Goal: Find specific page/section: Find specific page/section

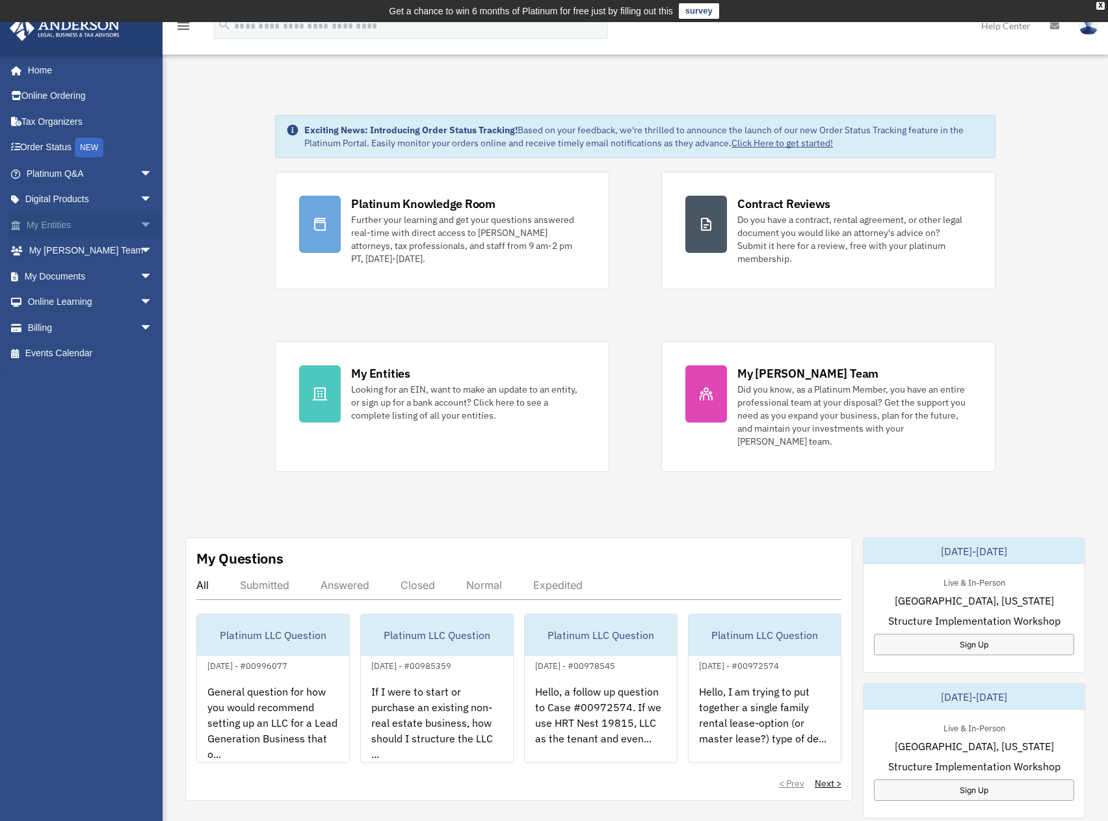
click at [84, 226] on link "My Entities arrow_drop_down" at bounding box center [90, 225] width 163 height 26
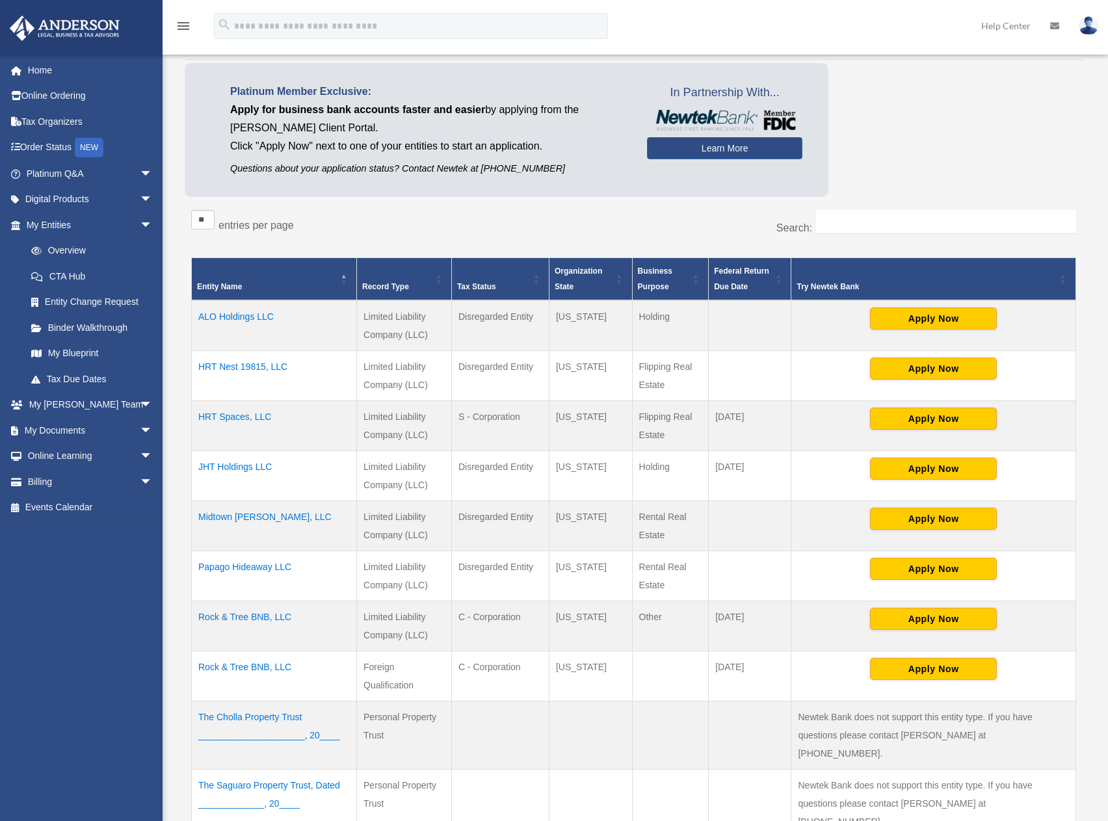
scroll to position [325, 0]
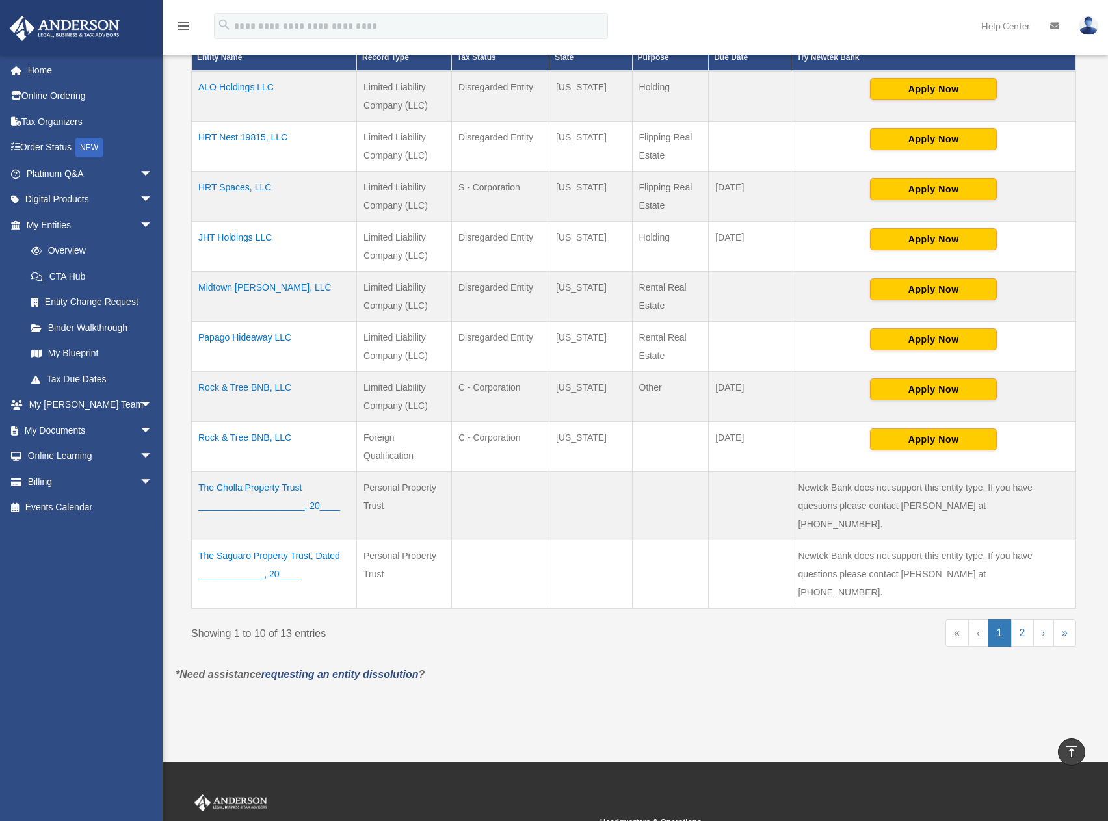
click at [254, 390] on td "Rock & Tree BNB, LLC" at bounding box center [274, 397] width 165 height 50
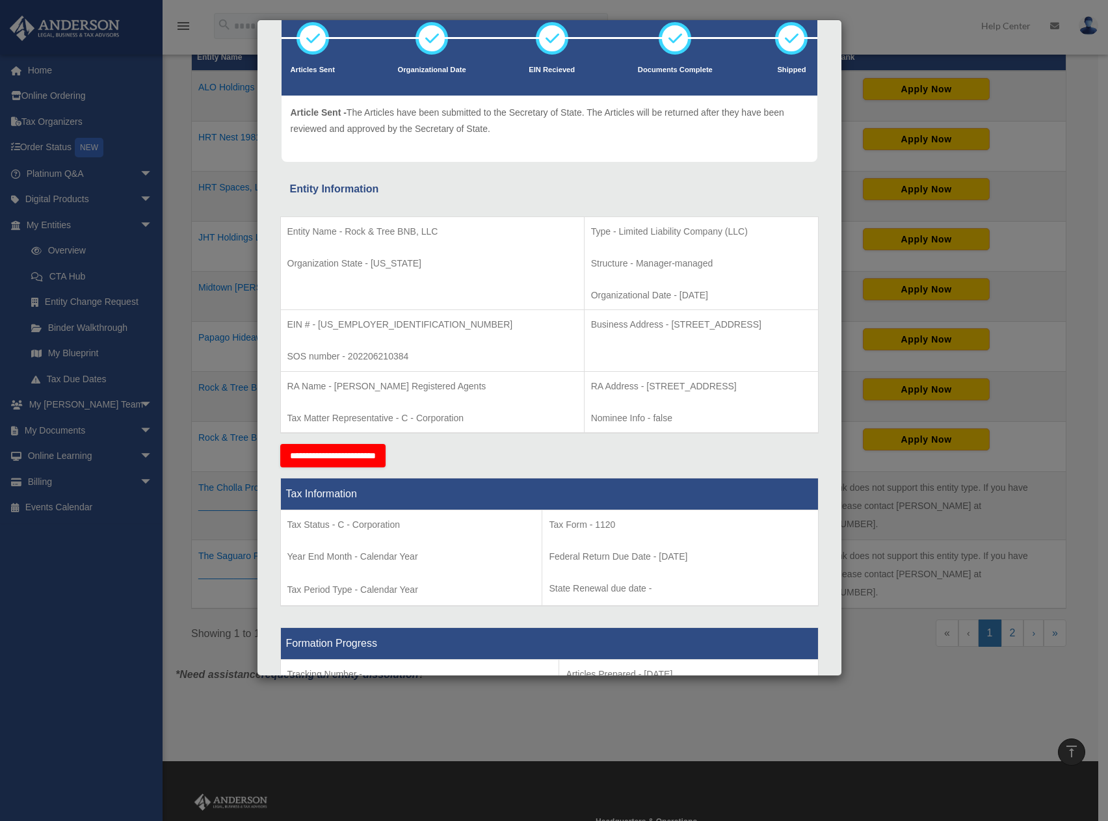
scroll to position [65, 0]
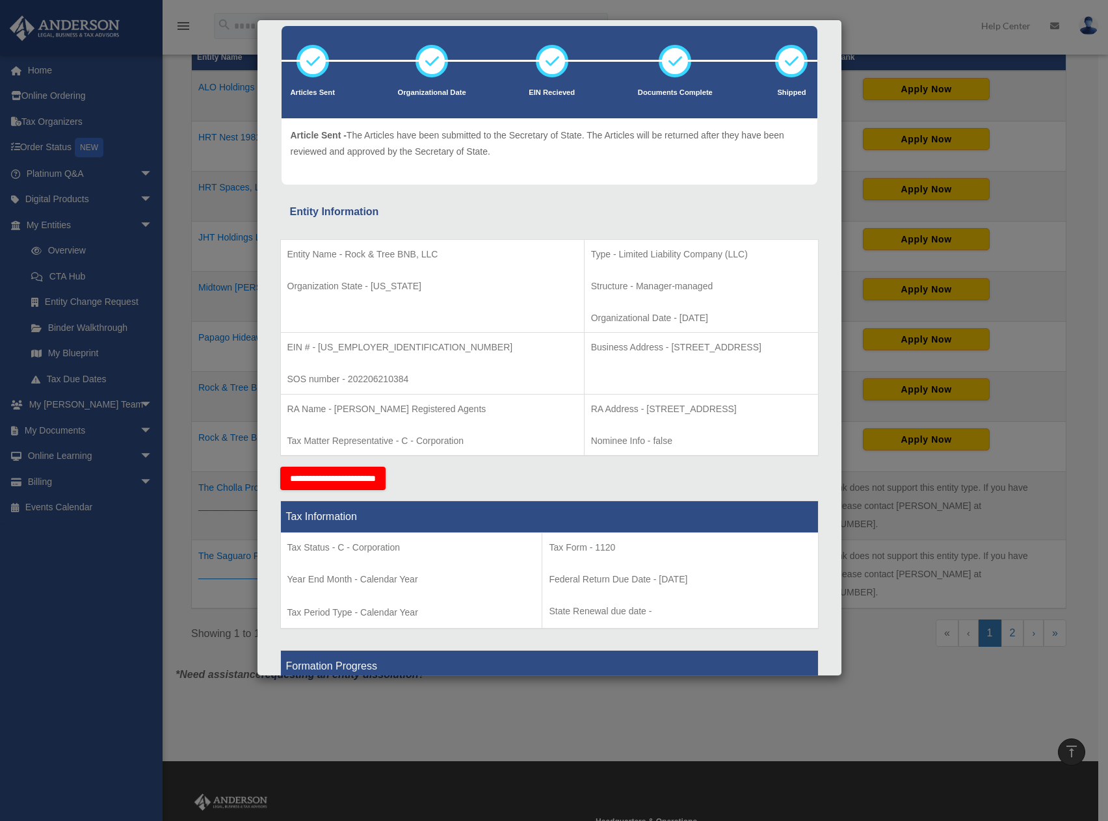
drag, startPoint x: 548, startPoint y: 350, endPoint x: 565, endPoint y: 368, distance: 24.4
click at [591, 356] on p "Business Address - 23 Corporate Plaza Drive, Suite 150-88, Newport Beach, CA 92…" at bounding box center [701, 348] width 220 height 16
click at [584, 377] on td "Business Address - 23 Corporate Plaza Drive, Suite 150-88, Newport Beach, CA 92…" at bounding box center [701, 364] width 234 height 62
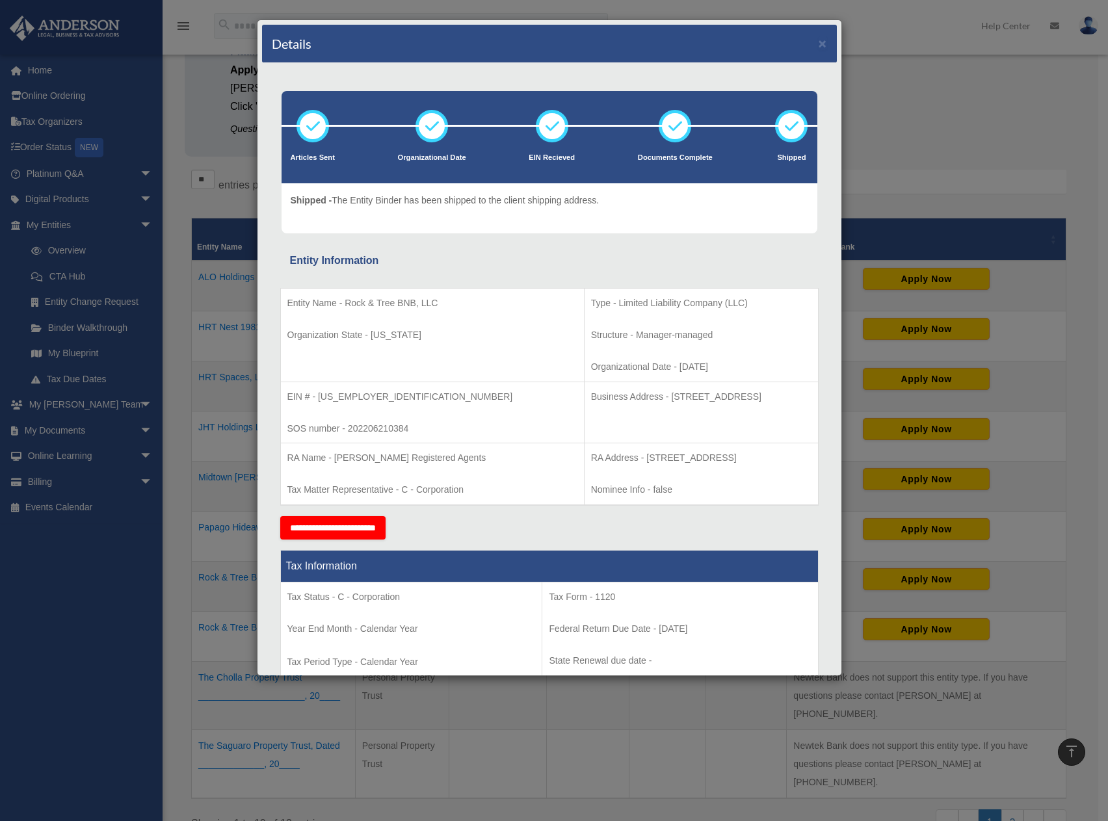
scroll to position [130, 0]
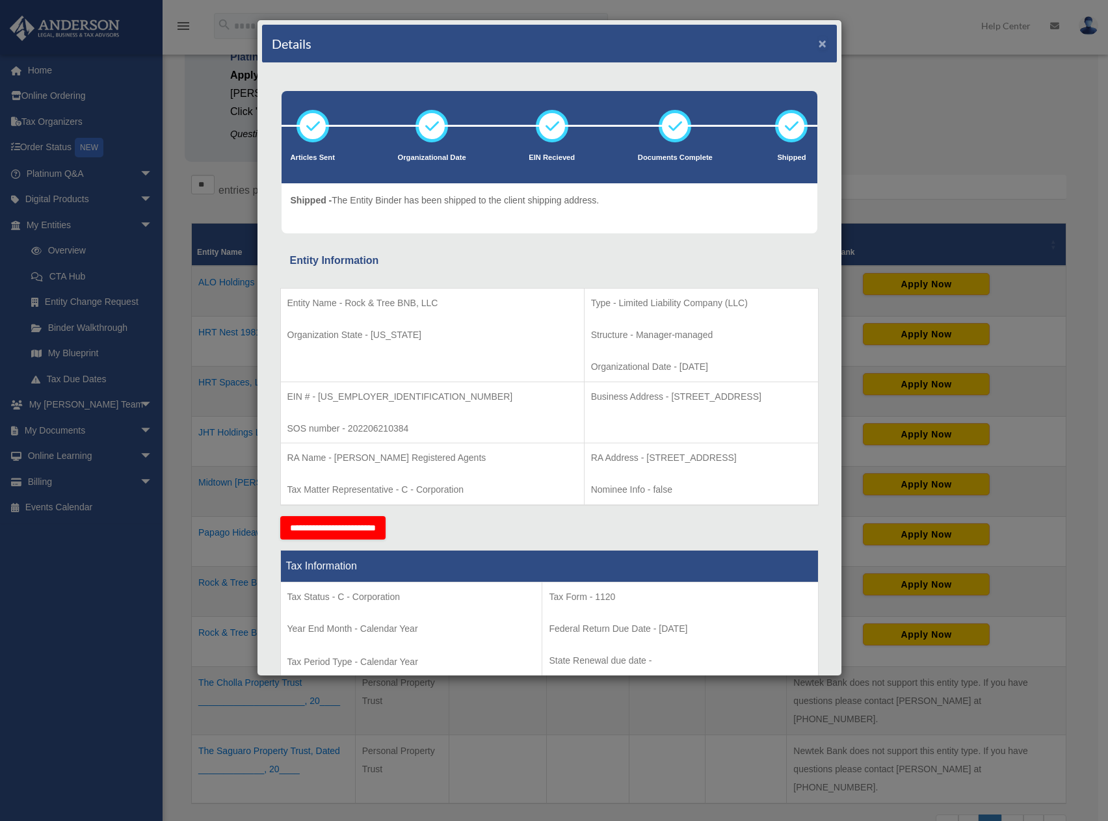
click at [819, 43] on button "×" at bounding box center [823, 43] width 8 height 14
